Goal: Transaction & Acquisition: Obtain resource

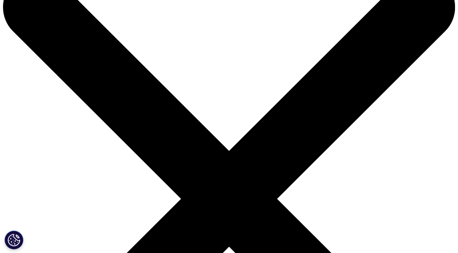
scroll to position [38, 0]
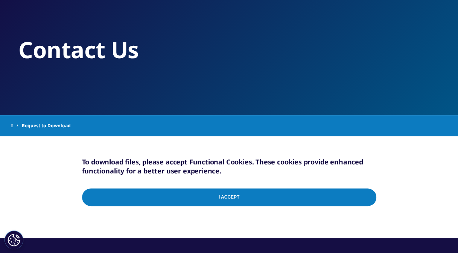
click at [246, 196] on input "I Accept" at bounding box center [229, 198] width 294 height 18
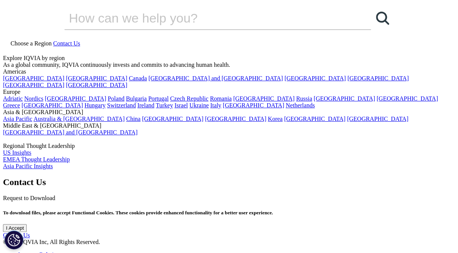
click at [249, 233] on input "I Accept" at bounding box center [229, 235] width 294 height 18
click at [27, 229] on input "I Accept" at bounding box center [15, 228] width 24 height 8
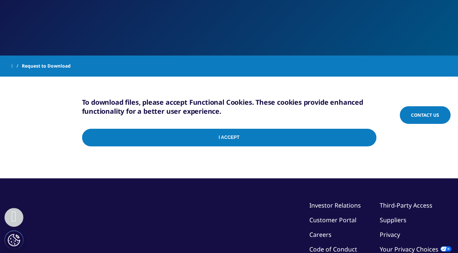
scroll to position [150, 0]
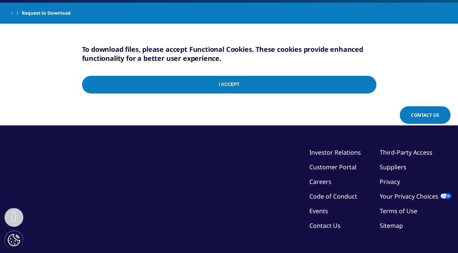
click at [216, 83] on input "I Accept" at bounding box center [229, 85] width 294 height 18
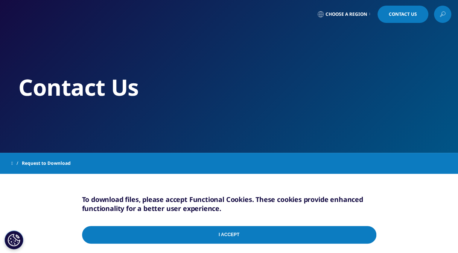
click at [232, 229] on input "I Accept" at bounding box center [229, 235] width 294 height 18
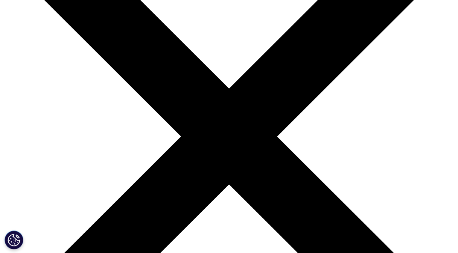
scroll to position [113, 0]
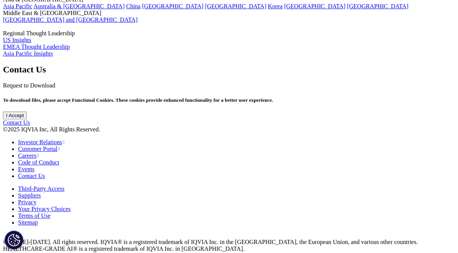
click at [27, 120] on input "I Accept" at bounding box center [15, 116] width 24 height 8
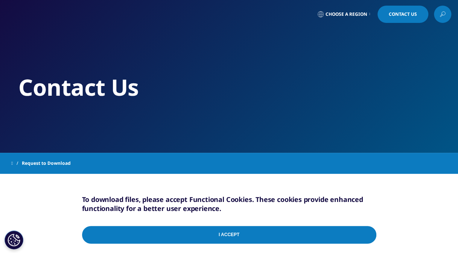
scroll to position [75, 0]
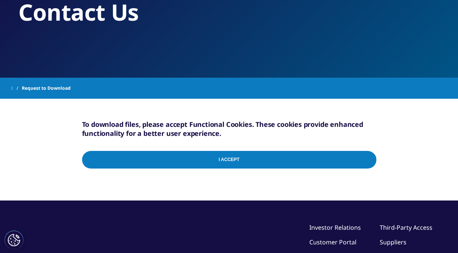
click at [51, 89] on span "Request to Download" at bounding box center [46, 89] width 49 height 14
click at [208, 155] on input "I Accept" at bounding box center [229, 160] width 294 height 18
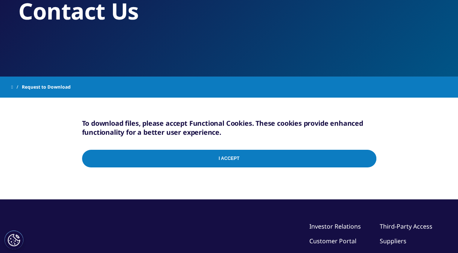
click at [208, 155] on input "I Accept" at bounding box center [229, 159] width 294 height 18
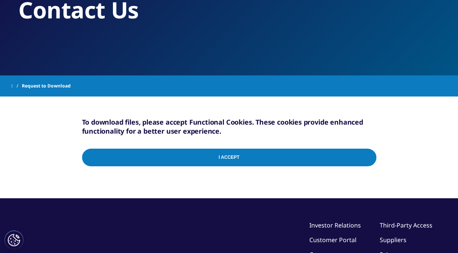
click at [363, 155] on input "I Accept" at bounding box center [229, 158] width 294 height 18
